Goal: Check status: Check status

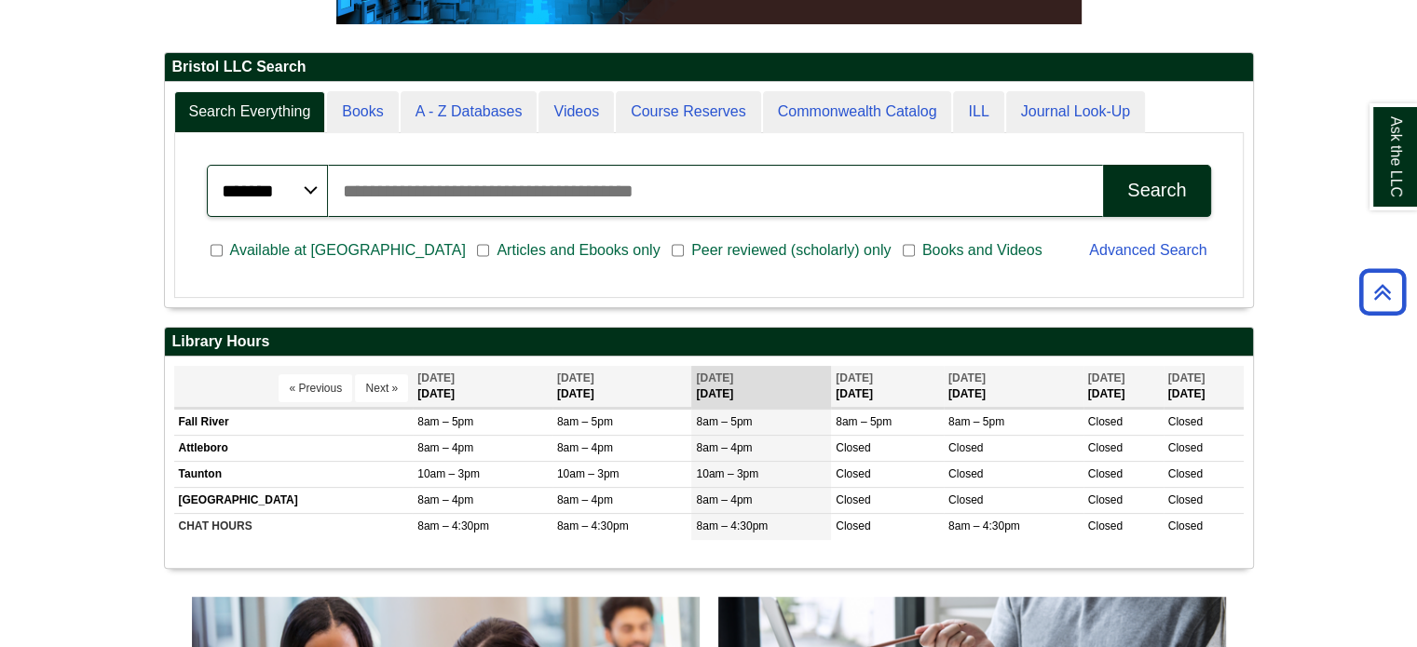
scroll to position [438, 0]
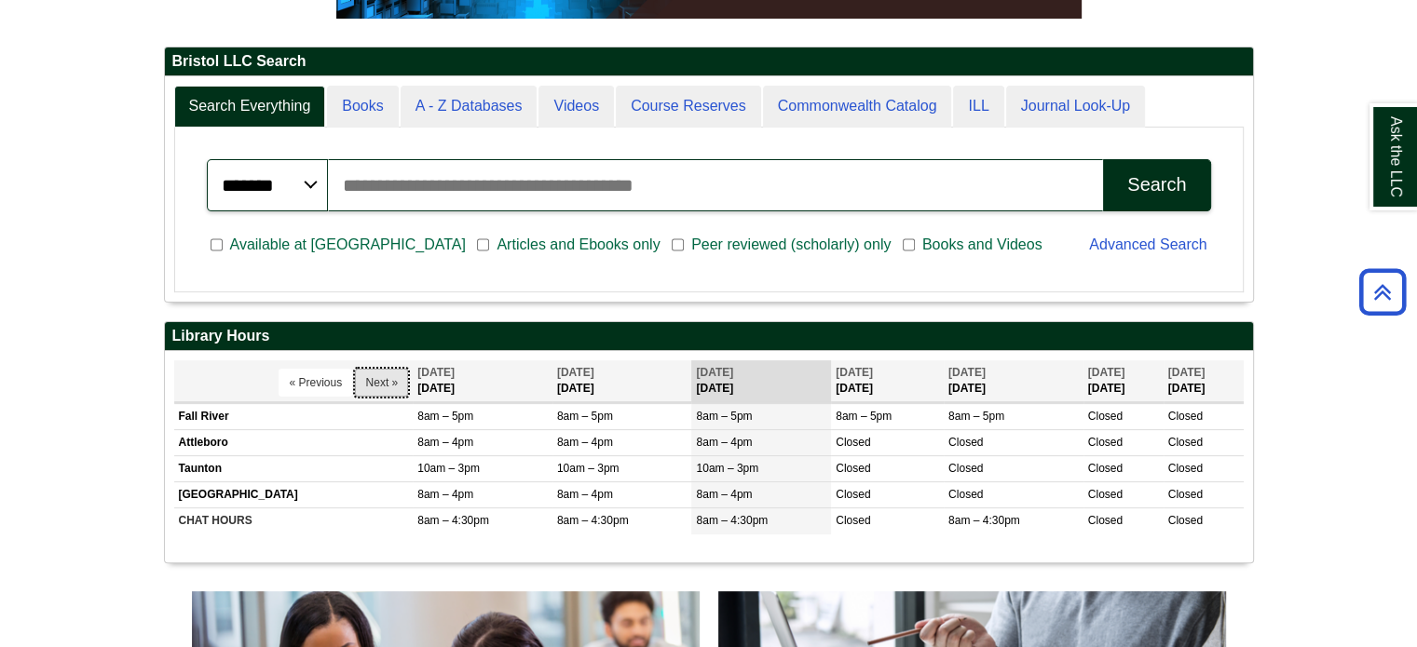
click at [374, 378] on button "Next »" at bounding box center [381, 383] width 53 height 28
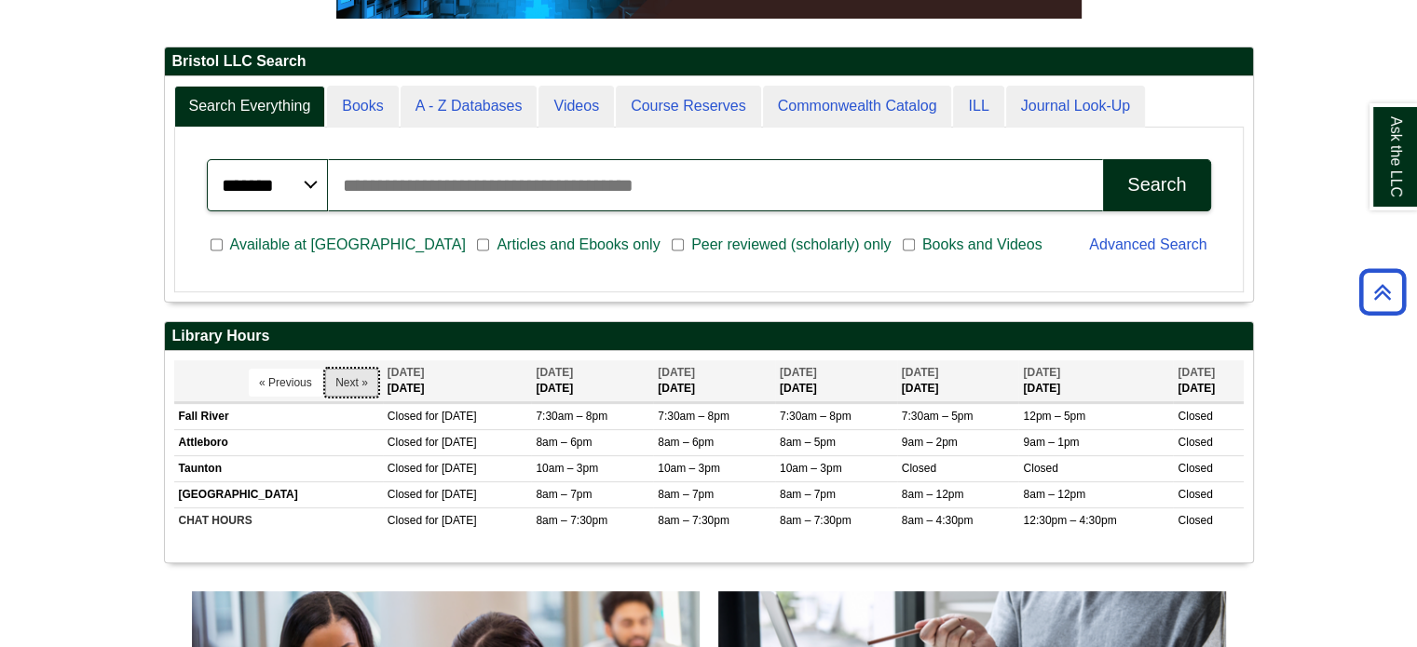
click at [337, 386] on button "Next »" at bounding box center [351, 383] width 53 height 28
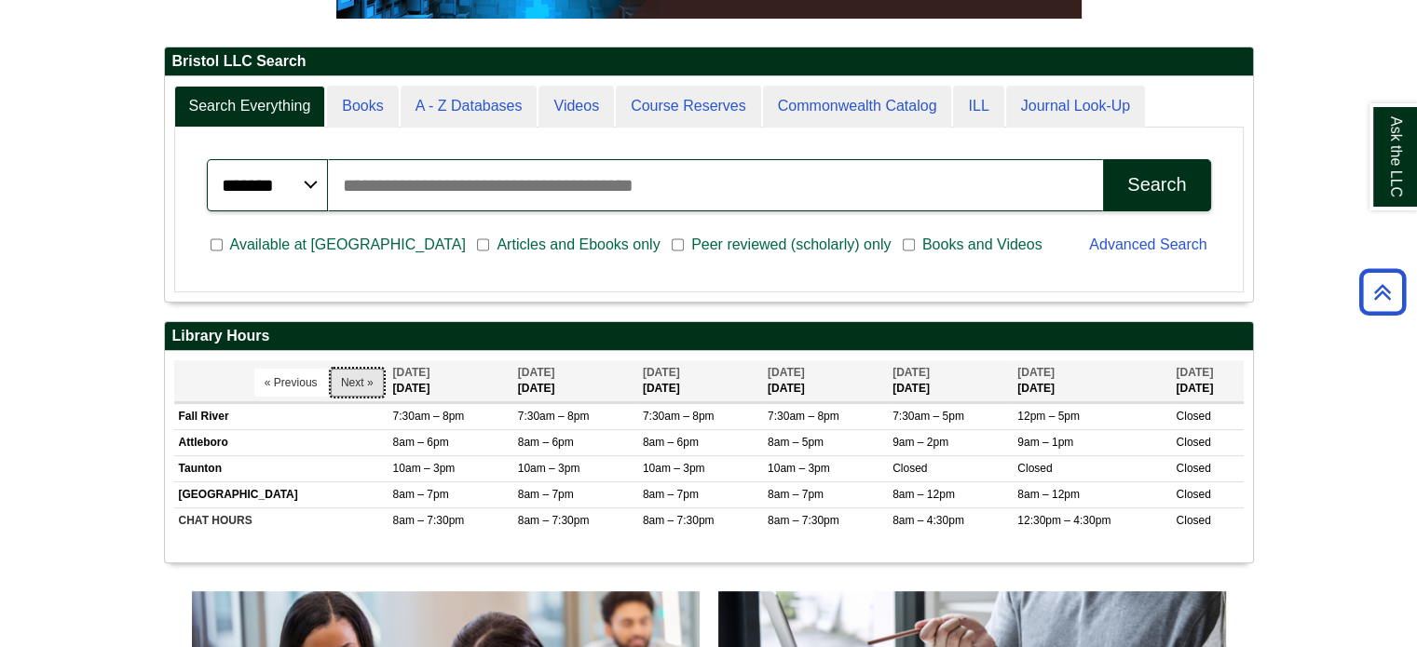
click at [337, 386] on button "Next »" at bounding box center [357, 383] width 53 height 28
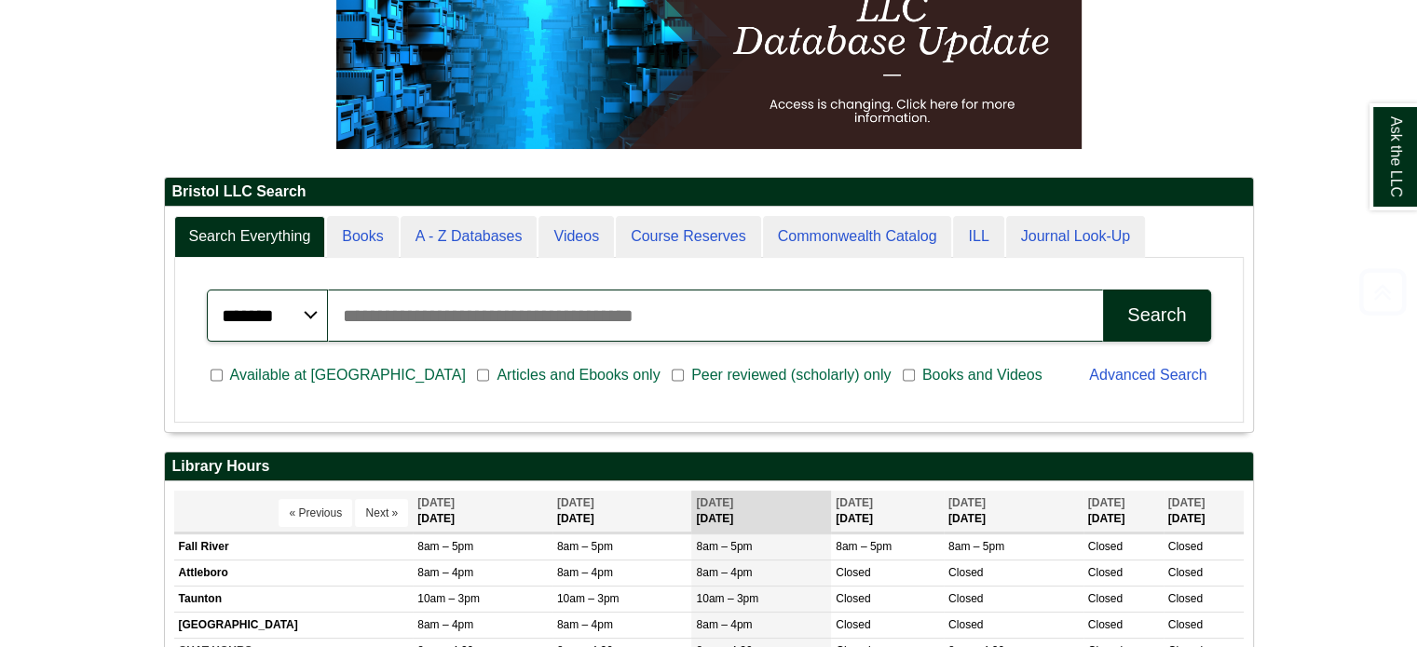
scroll to position [361, 0]
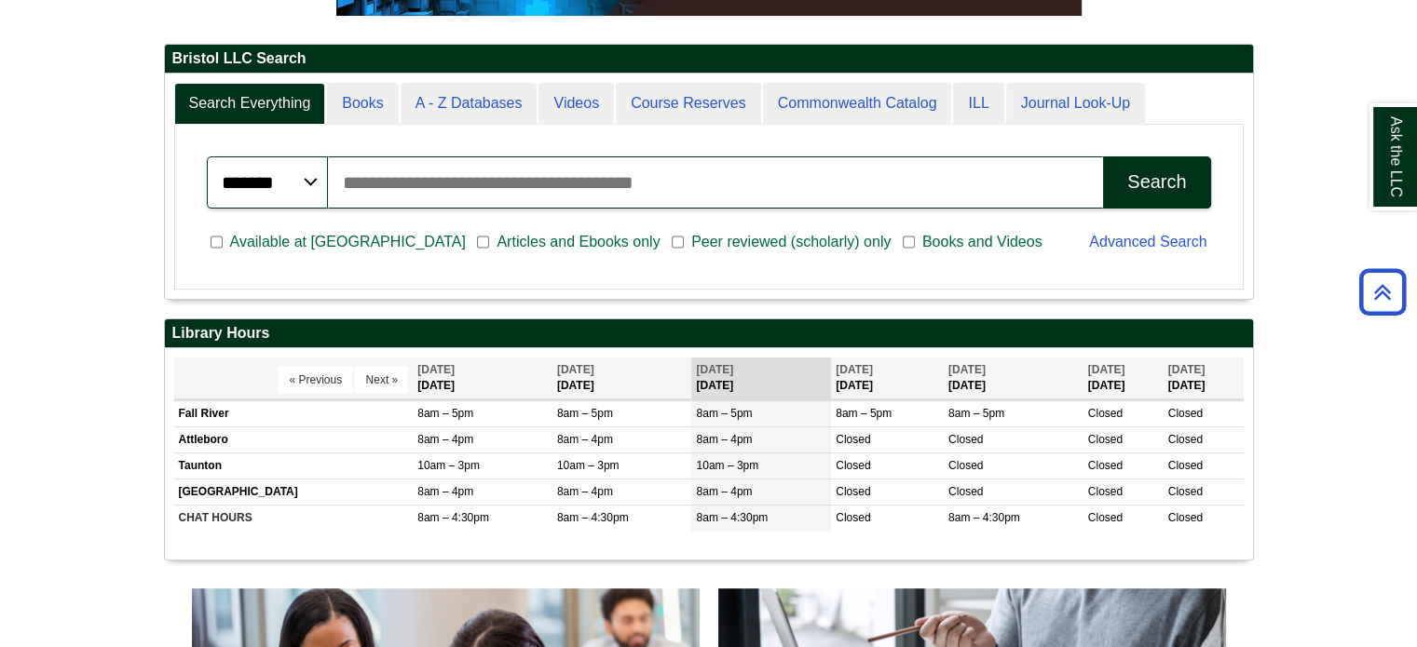
scroll to position [455, 0]
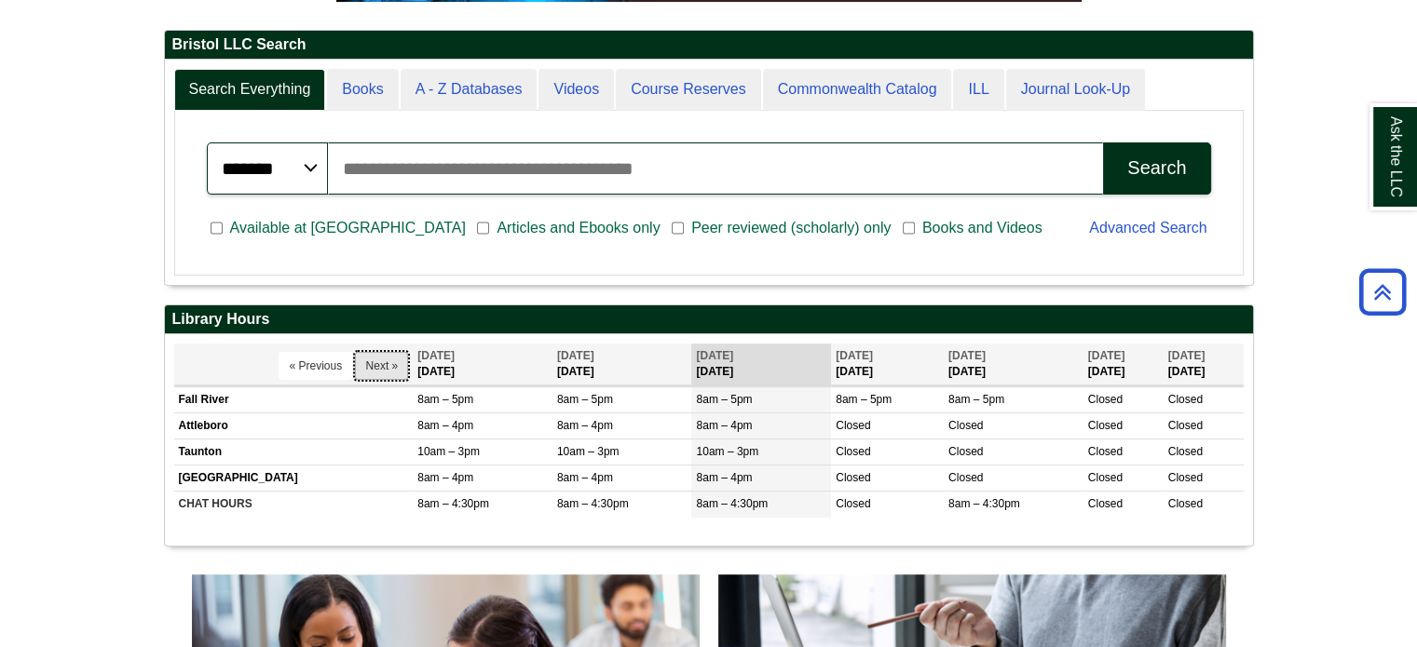
click at [384, 358] on button "Next »" at bounding box center [381, 366] width 53 height 28
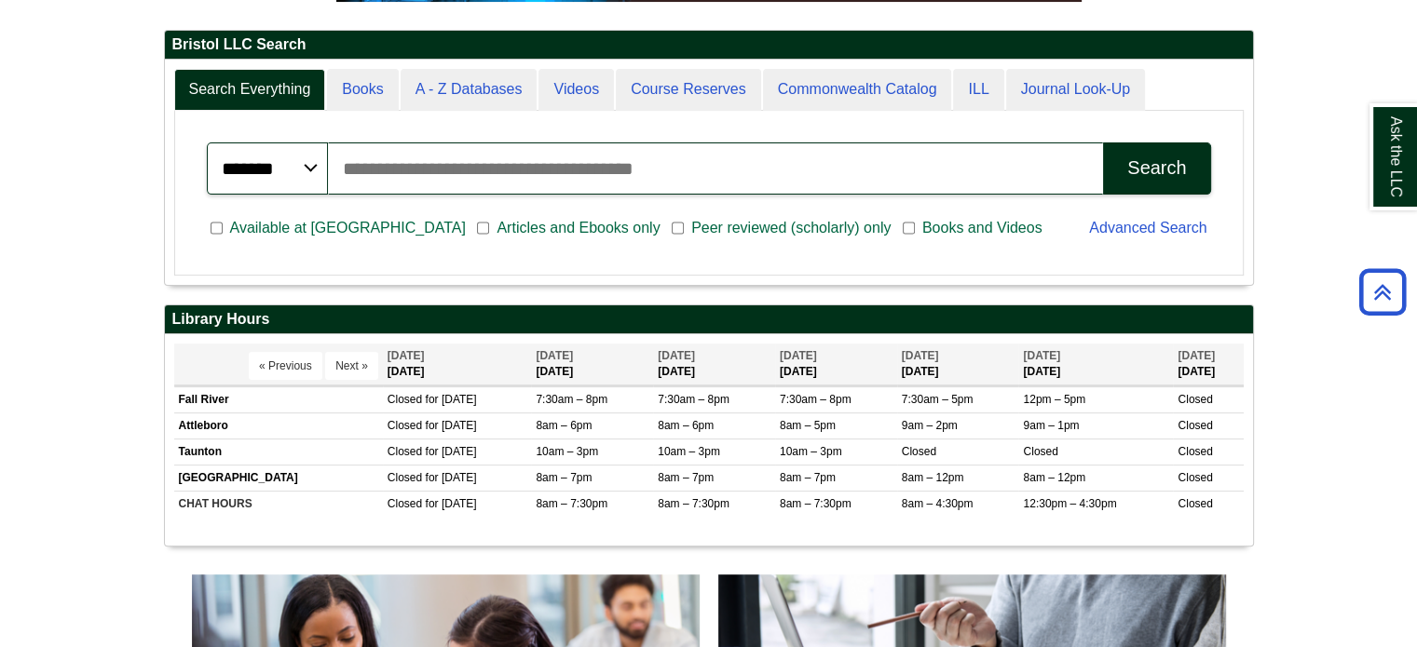
click at [388, 358] on span "[DATE]" at bounding box center [406, 355] width 37 height 13
click at [337, 363] on button "Next »" at bounding box center [351, 366] width 53 height 28
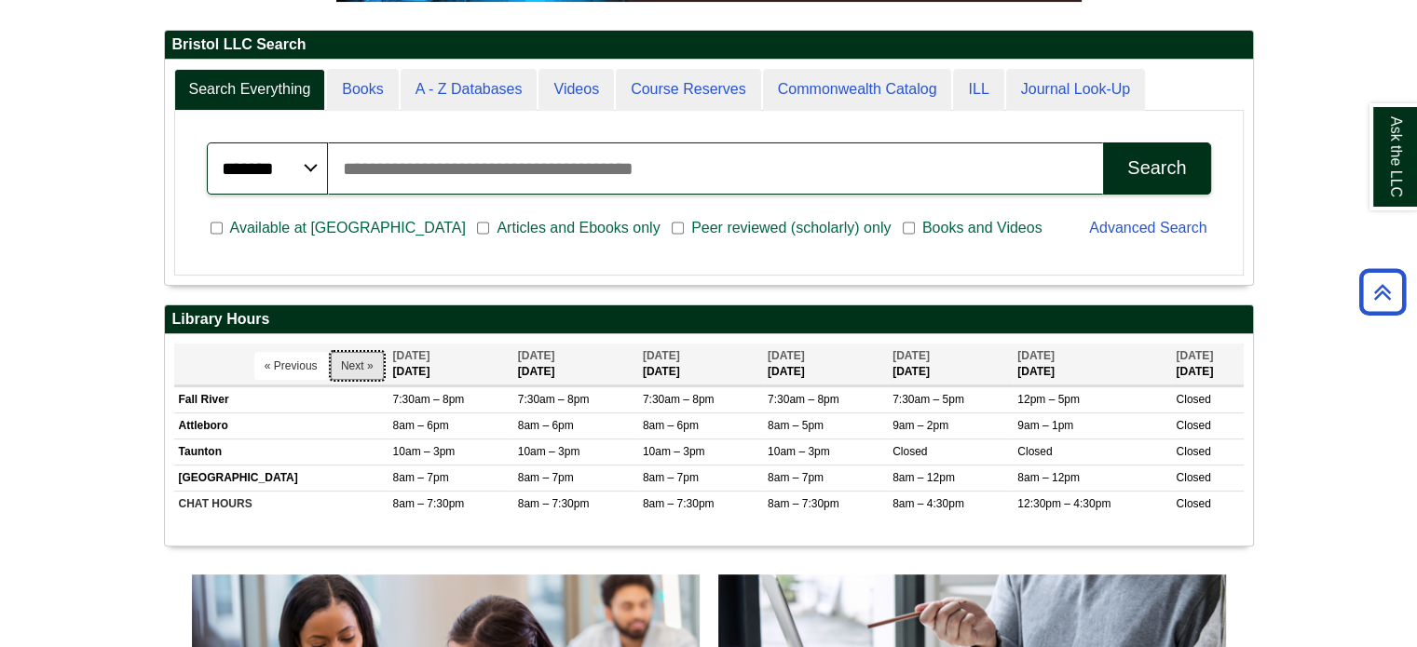
click at [337, 363] on button "Next »" at bounding box center [357, 366] width 53 height 28
